Goal: Task Accomplishment & Management: Manage account settings

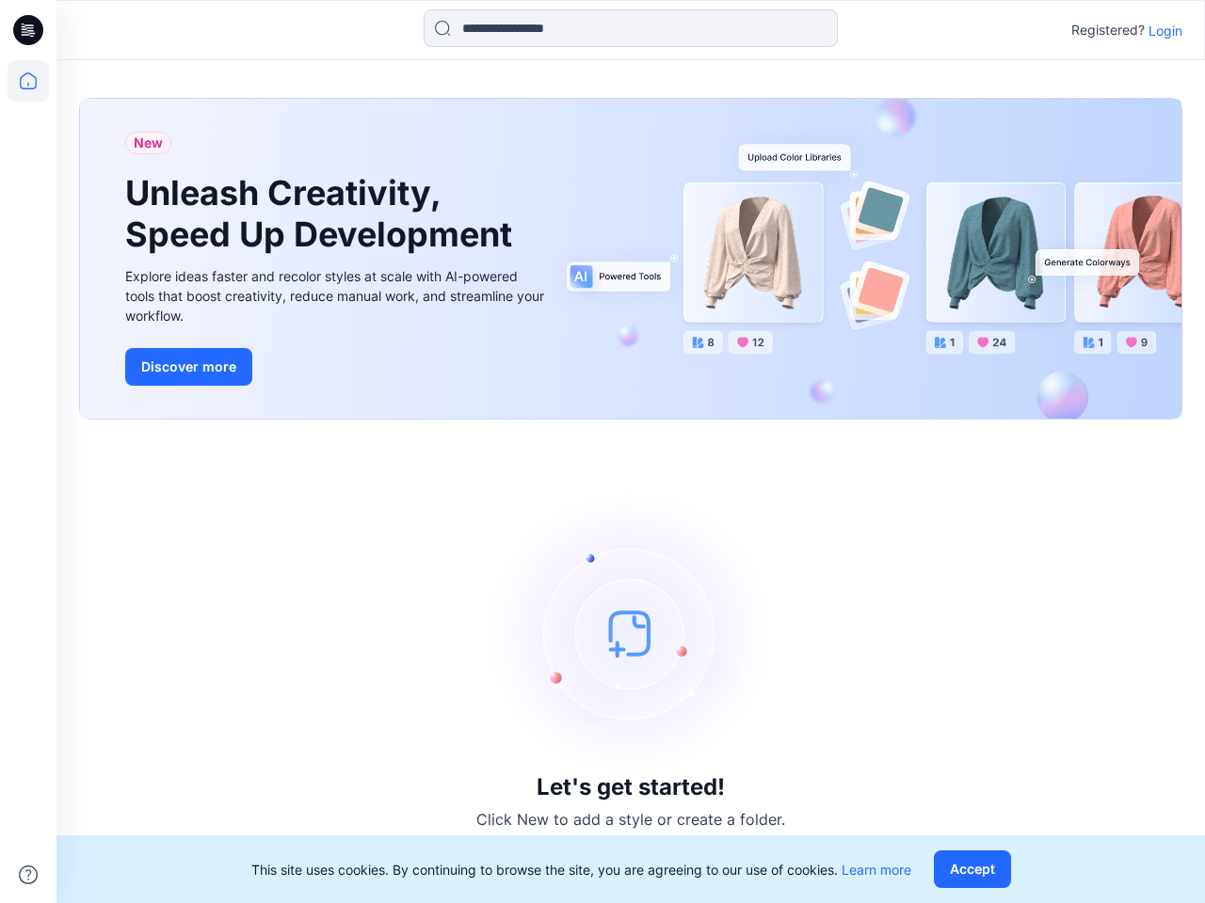
click at [602, 452] on div "Let's get started! Click New to add a style or create a folder." at bounding box center [630, 661] width 1103 height 439
click at [29, 30] on icon at bounding box center [31, 30] width 8 height 1
click at [28, 81] on icon at bounding box center [28, 80] width 41 height 41
click at [28, 875] on icon at bounding box center [28, 875] width 19 height 19
click at [630, 28] on input at bounding box center [630, 28] width 414 height 38
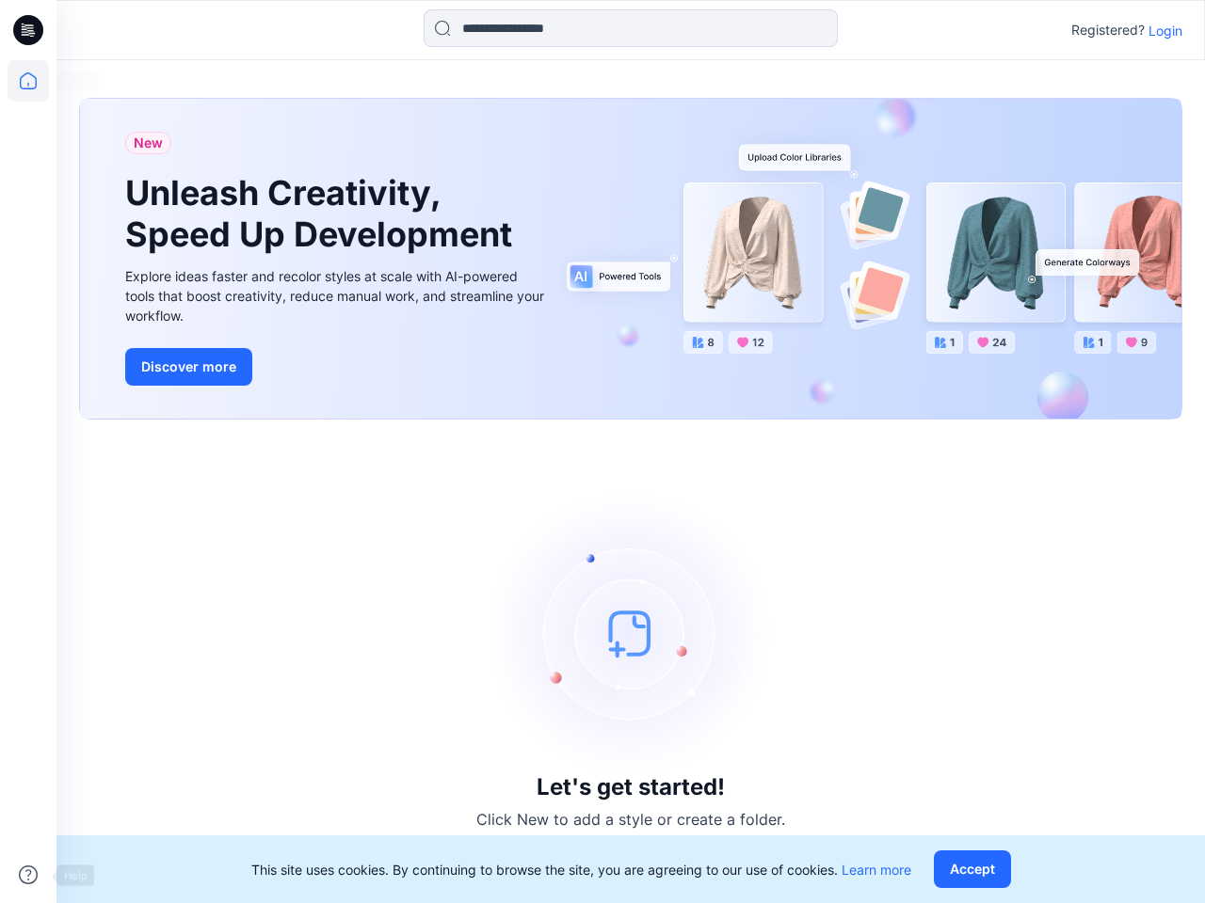
click at [1165, 30] on p "Login" at bounding box center [1165, 31] width 34 height 20
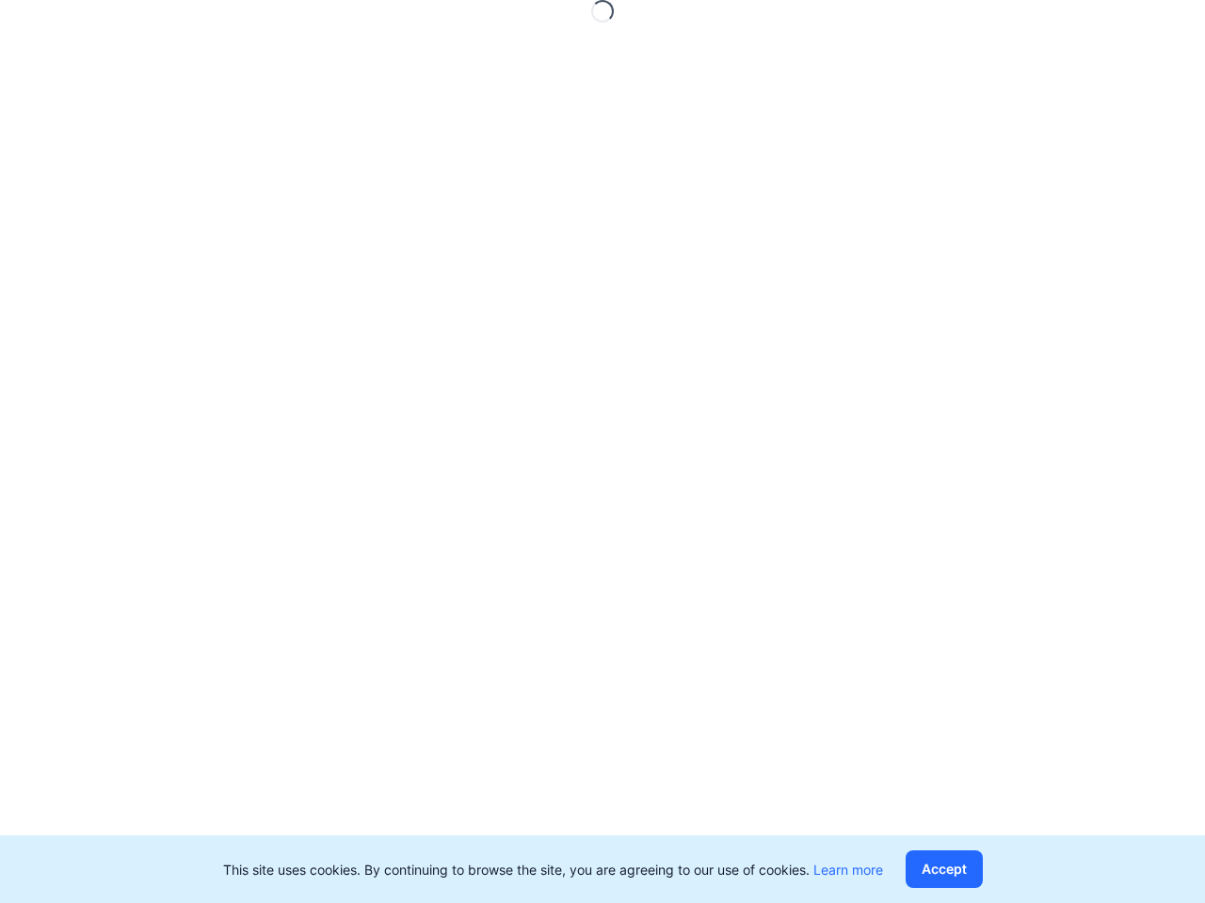
click at [976, 870] on button "Accept" at bounding box center [943, 870] width 77 height 38
